Goal: Transaction & Acquisition: Obtain resource

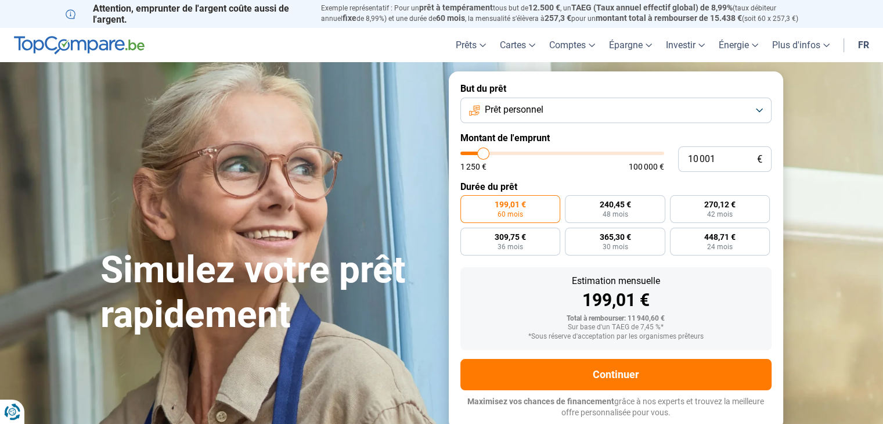
type input "9 250"
type input "9250"
type input "9 000"
type input "9000"
type input "8 750"
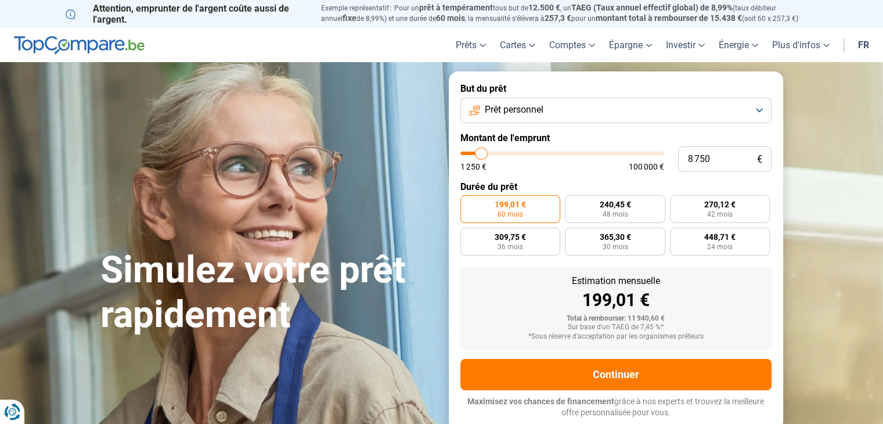
type input "8750"
type input "8 250"
type input "8250"
type input "8 000"
type input "8000"
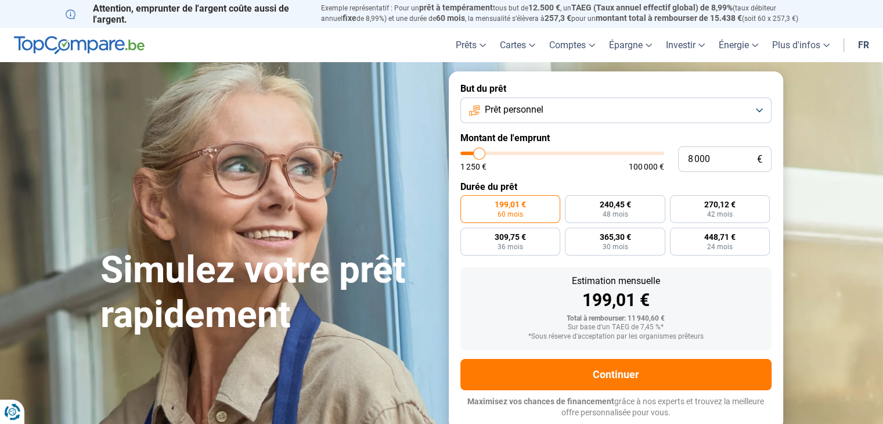
type input "7 750"
type input "7750"
type input "7 250"
type input "7250"
type input "7 000"
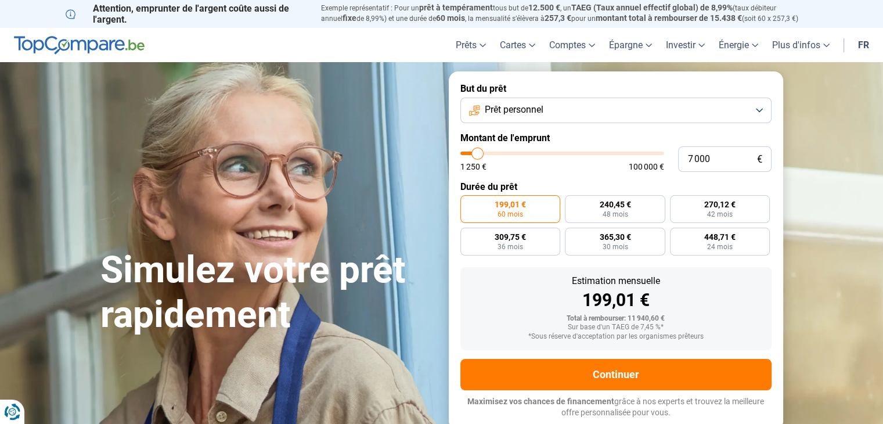
type input "7000"
click at [478, 154] on input "range" at bounding box center [562, 152] width 204 height 3
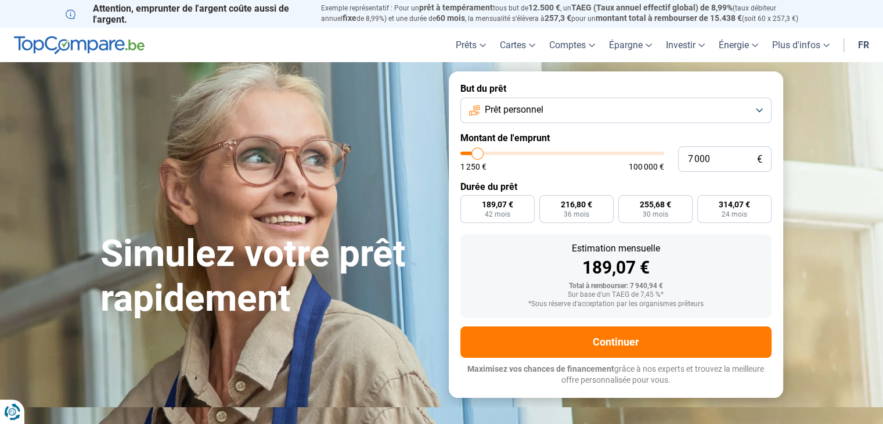
radio input "true"
type input "6 750"
type input "6750"
type input "6 500"
type input "6500"
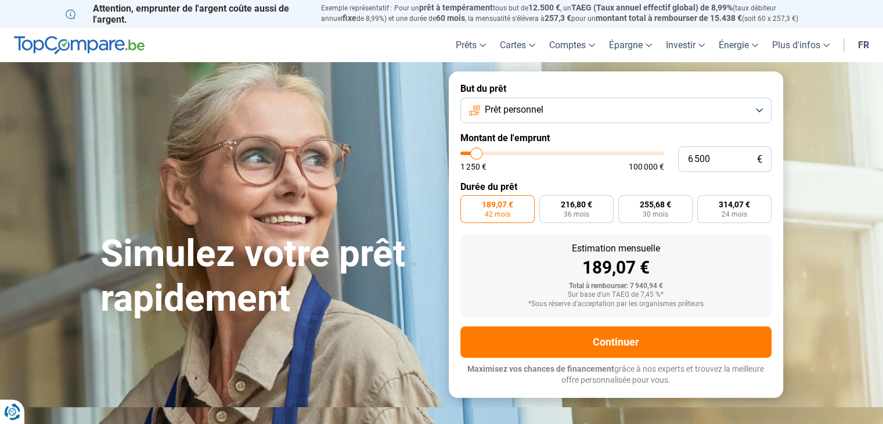
type input "6 250"
type input "6250"
type input "6 000"
type input "6000"
type input "5 500"
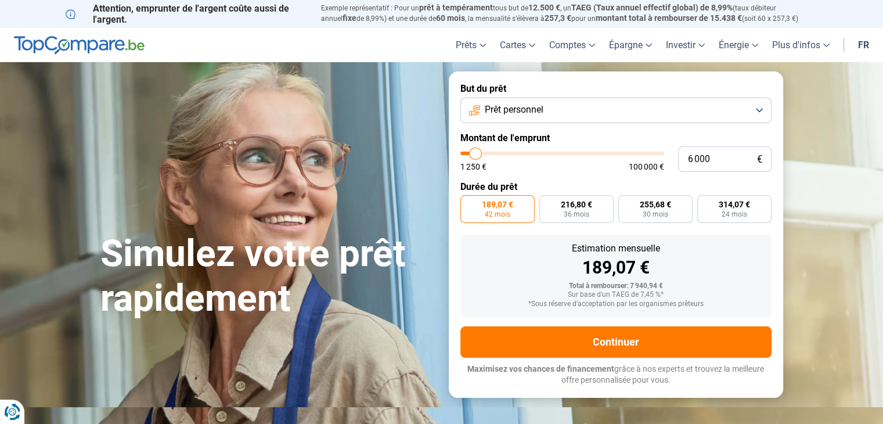
type input "5500"
type input "5 250"
type input "5250"
type input "4 750"
type input "4750"
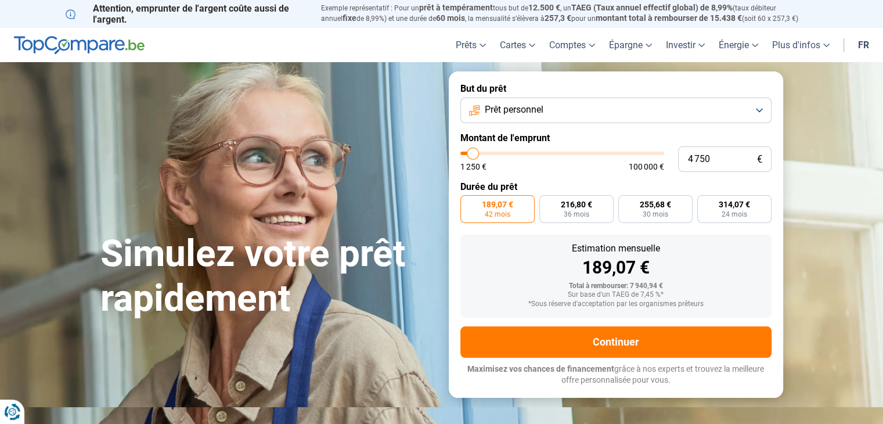
click at [473, 151] on input "range" at bounding box center [562, 152] width 204 height 3
radio input "true"
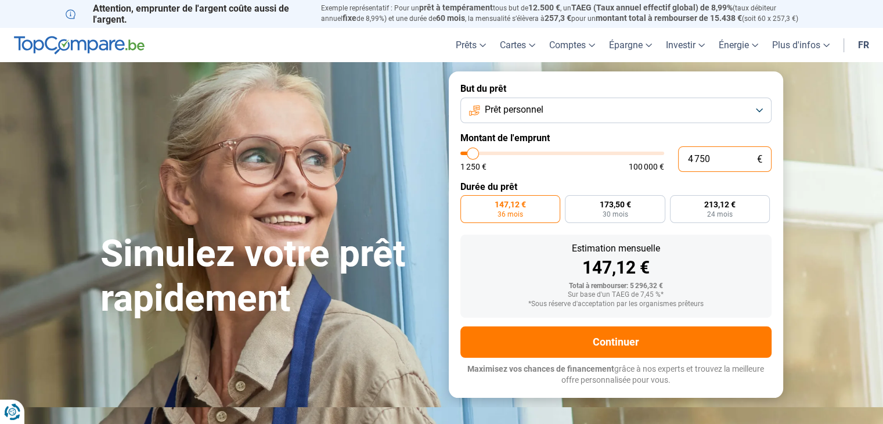
drag, startPoint x: 723, startPoint y: 158, endPoint x: 675, endPoint y: 158, distance: 47.6
click at [676, 158] on div "4 750 € 1 250 € 100 000 €" at bounding box center [615, 159] width 311 height 26
type input "1"
type input "1250"
type input "10"
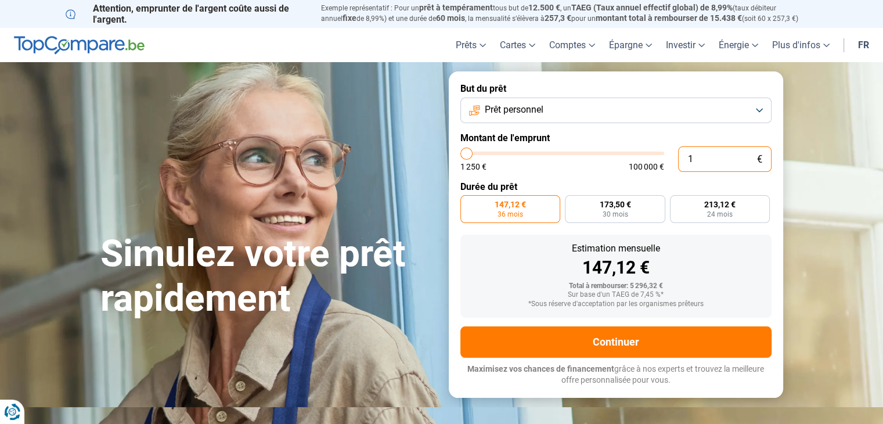
type input "1250"
type input "100"
type input "1250"
type input "1 000"
type input "1250"
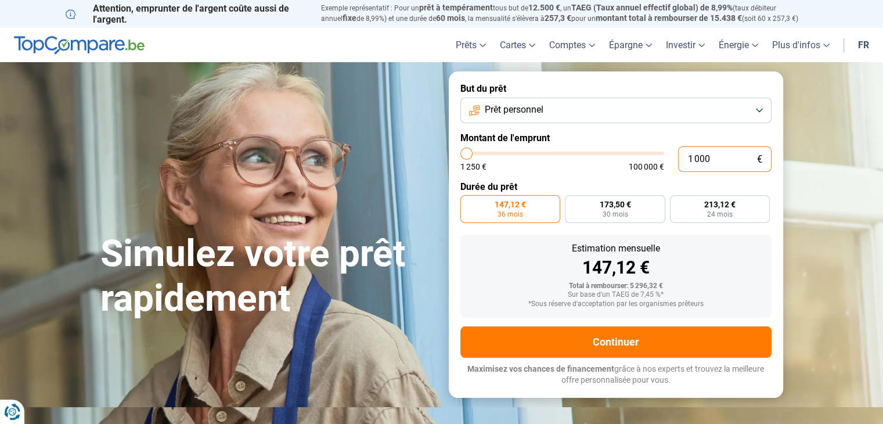
type input "1 250"
type input "1250"
radio input "true"
drag, startPoint x: 716, startPoint y: 160, endPoint x: 659, endPoint y: 160, distance: 56.3
click at [659, 160] on div "1 250 € 1 250 € 100 000 €" at bounding box center [615, 159] width 311 height 26
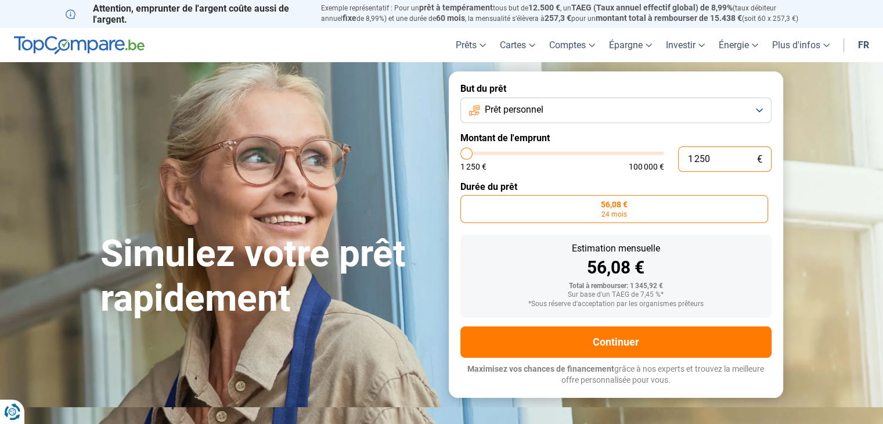
type input "1"
type input "1250"
type input "15"
type input "1250"
type input "150"
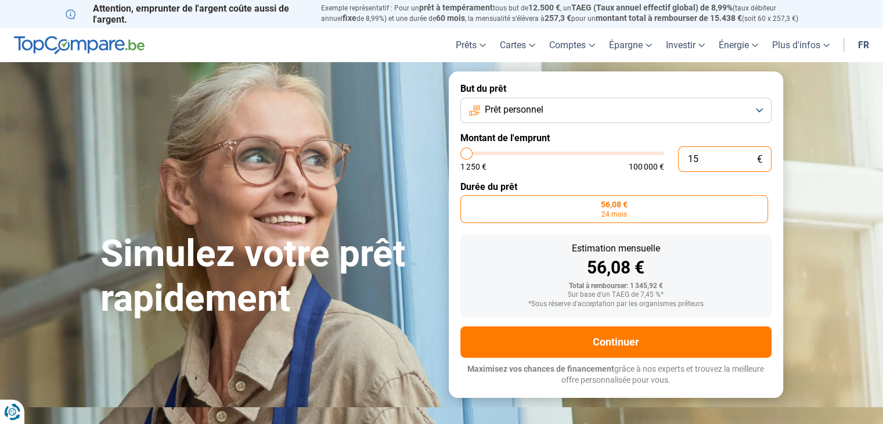
type input "1250"
type input "1 500"
type input "1500"
type input "1 500"
click at [562, 108] on button "Prêt personnel" at bounding box center [615, 111] width 311 height 26
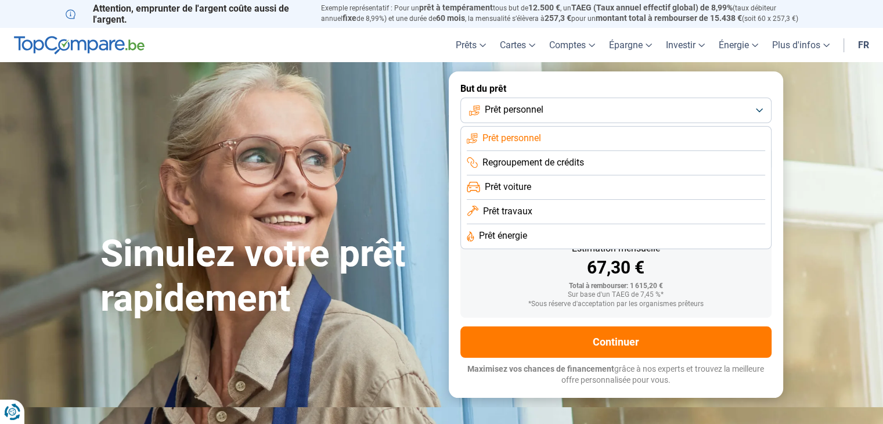
click at [562, 108] on button "Prêt personnel" at bounding box center [615, 111] width 311 height 26
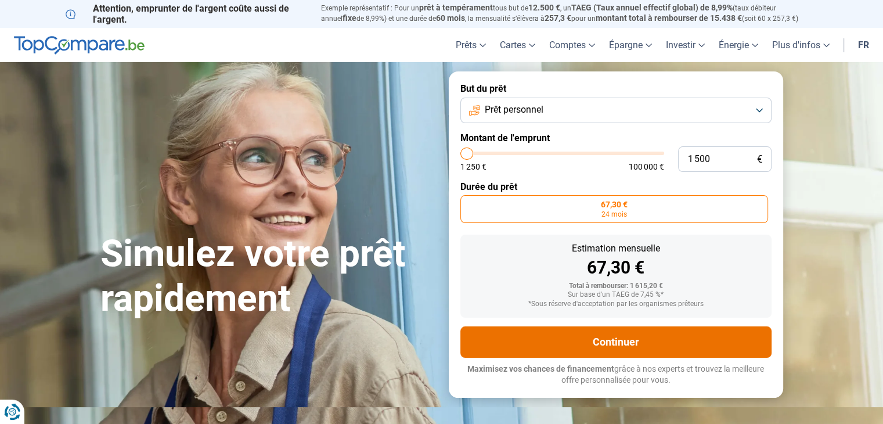
click at [620, 338] on button "Continuer" at bounding box center [615, 341] width 311 height 31
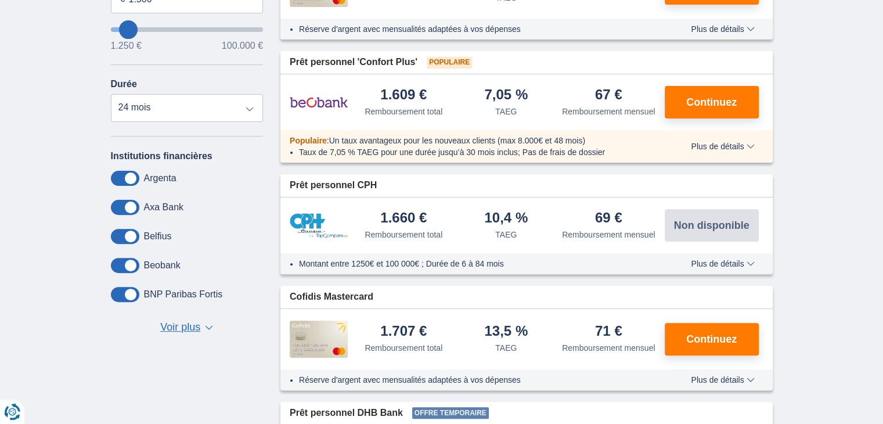
scroll to position [348, 0]
click at [697, 337] on span "Continuez" at bounding box center [711, 338] width 50 height 10
